Goal: Entertainment & Leisure: Consume media (video, audio)

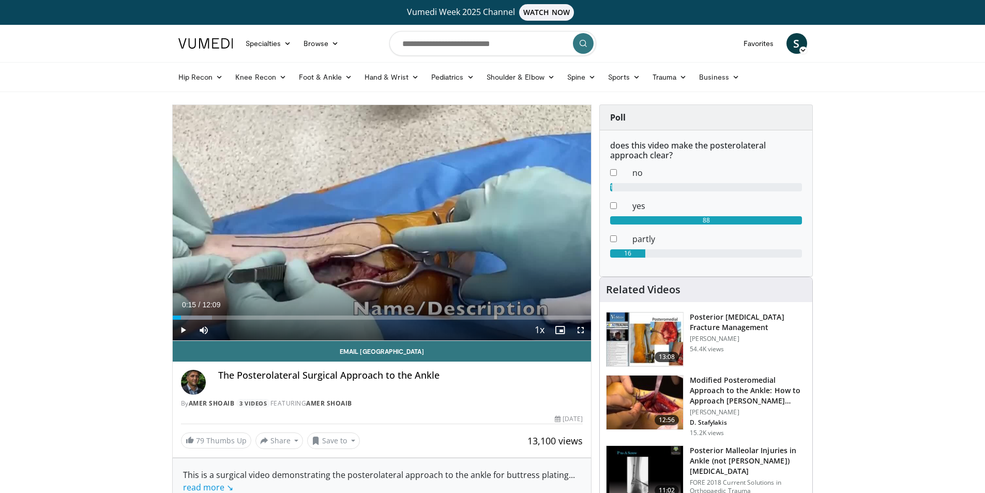
click at [389, 220] on icon "Video Player" at bounding box center [381, 222] width 29 height 29
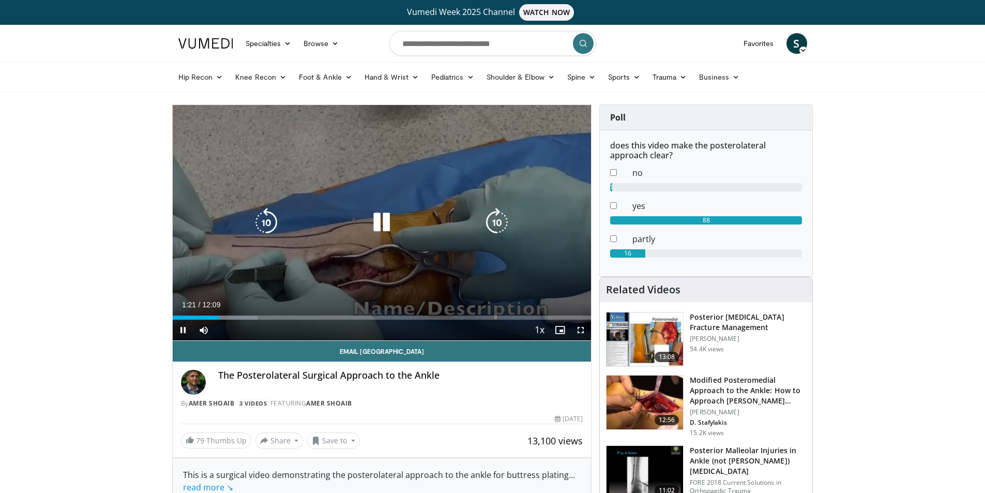
click at [378, 222] on icon "Video Player" at bounding box center [381, 222] width 29 height 29
click at [358, 242] on div "10 seconds Tap to unmute" at bounding box center [382, 222] width 419 height 235
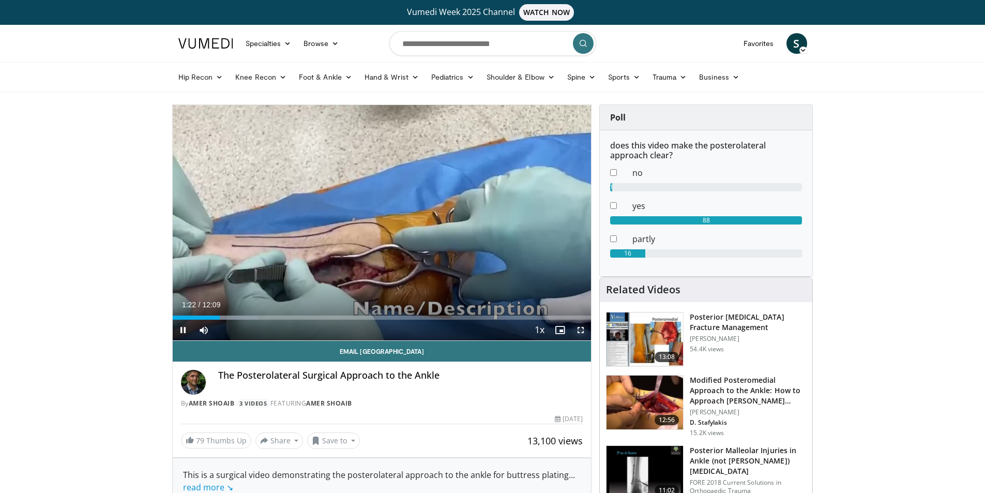
click at [584, 332] on span "Video Player" at bounding box center [581, 330] width 21 height 21
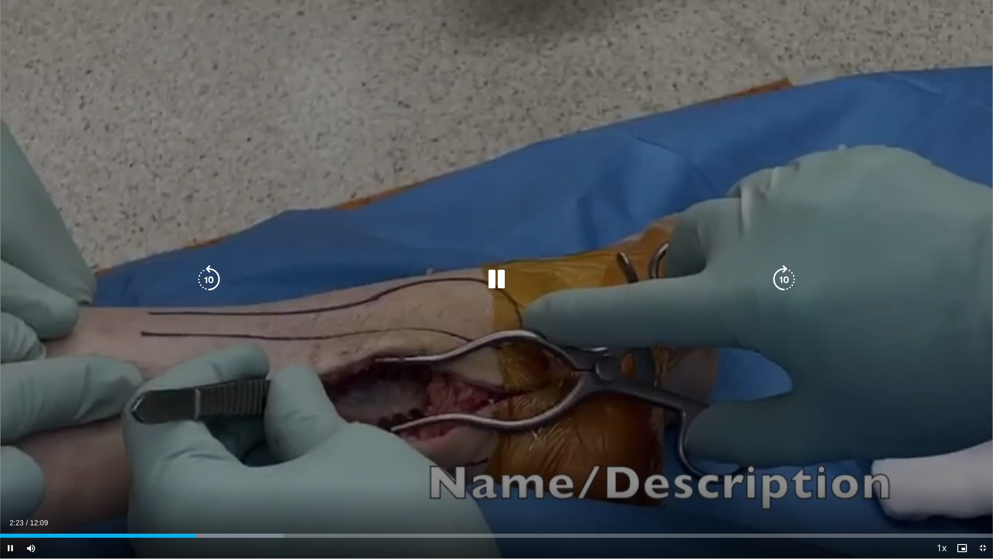
click at [830, 100] on div "10 seconds Tap to unmute" at bounding box center [496, 279] width 993 height 558
click at [496, 285] on icon "Video Player" at bounding box center [496, 279] width 29 height 29
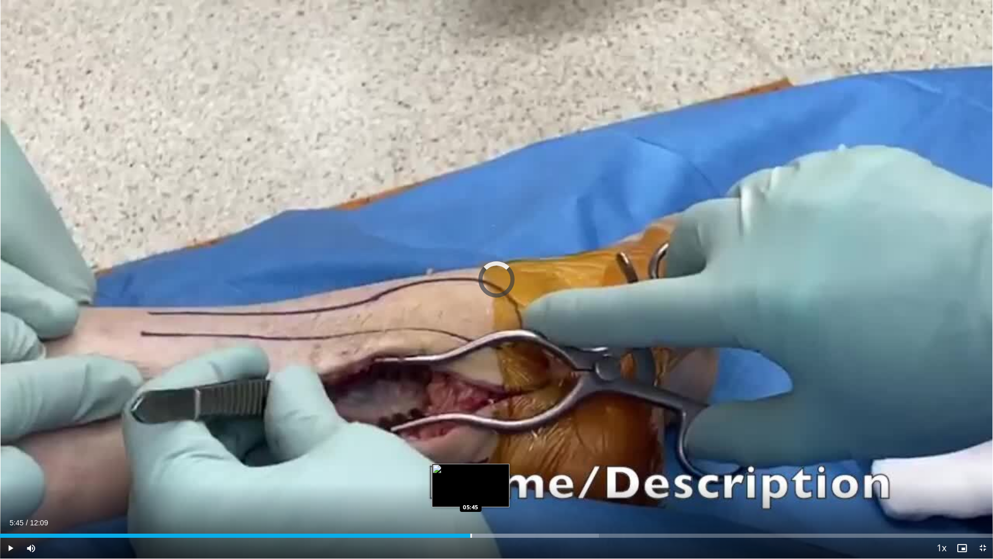
click at [470, 492] on div "Loaded : 60.32% 05:45 05:45" at bounding box center [496, 535] width 993 height 4
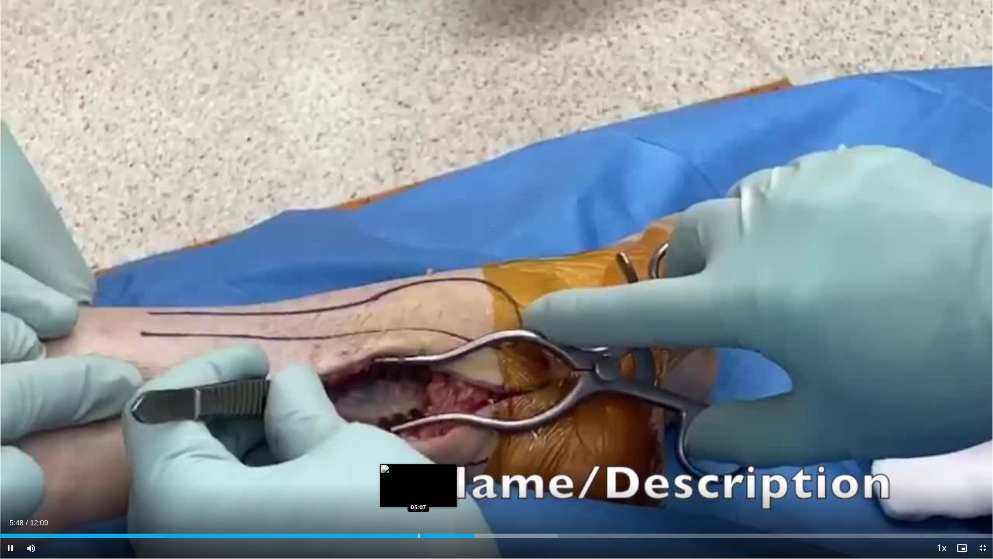
click at [418, 492] on div "Progress Bar" at bounding box center [418, 535] width 1 height 4
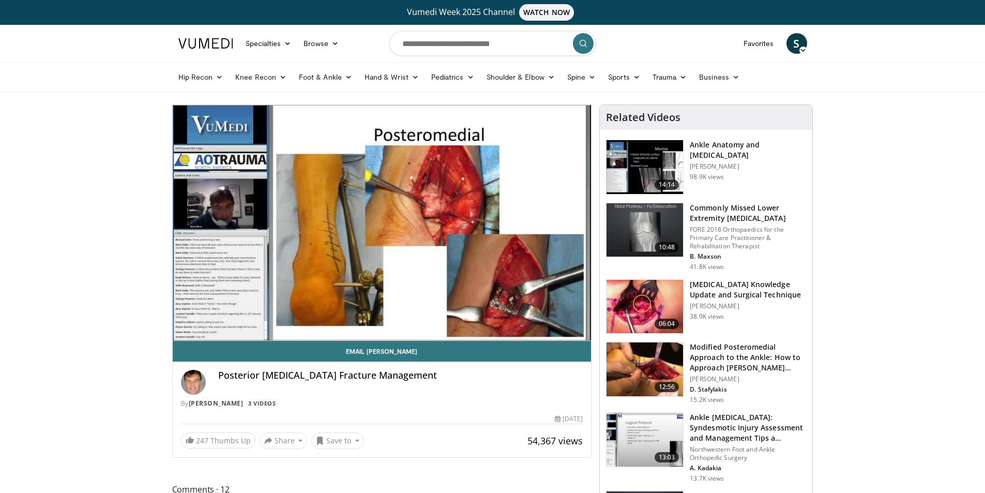
click at [202, 43] on img at bounding box center [205, 43] width 55 height 10
